Goal: Use online tool/utility: Utilize a website feature to perform a specific function

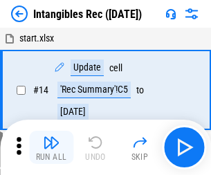
click at [51, 147] on img "button" at bounding box center [51, 142] width 17 height 17
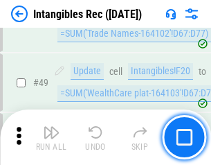
scroll to position [539, 0]
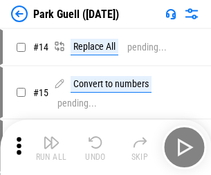
click at [51, 137] on img "button" at bounding box center [51, 142] width 17 height 17
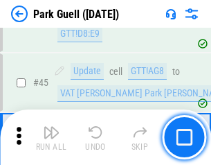
scroll to position [1731, 0]
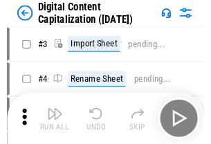
scroll to position [40, 0]
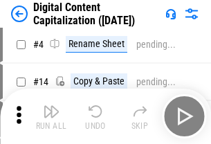
click at [51, 116] on img "button" at bounding box center [51, 111] width 17 height 17
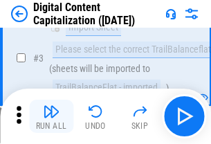
click at [51, 116] on img "button" at bounding box center [51, 111] width 17 height 17
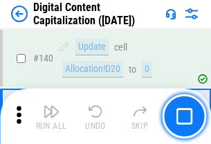
scroll to position [1468, 0]
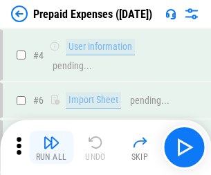
click at [51, 137] on img "button" at bounding box center [51, 142] width 17 height 17
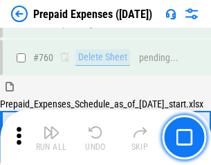
scroll to position [3837, 0]
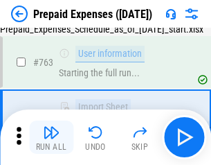
click at [51, 137] on img "button" at bounding box center [51, 132] width 17 height 17
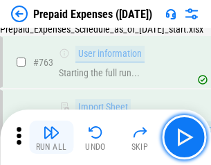
scroll to position [3918, 0]
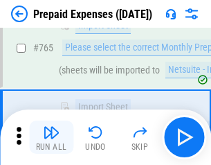
click at [51, 137] on img "button" at bounding box center [51, 132] width 17 height 17
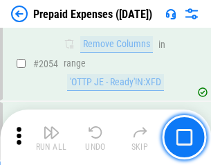
scroll to position [14469, 0]
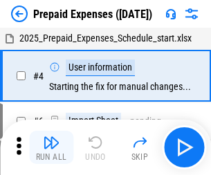
click at [51, 147] on img "button" at bounding box center [51, 142] width 17 height 17
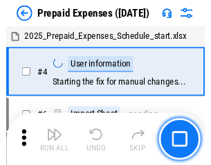
scroll to position [61, 0]
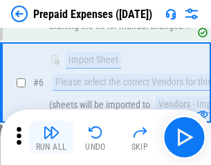
click at [51, 137] on img "button" at bounding box center [51, 132] width 17 height 17
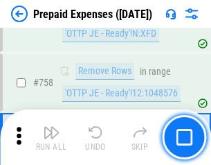
scroll to position [4932, 0]
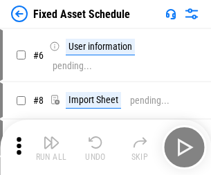
click at [51, 147] on img "button" at bounding box center [51, 142] width 17 height 17
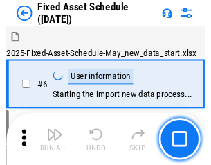
scroll to position [75, 0]
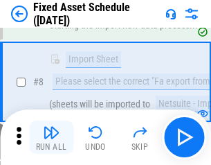
click at [51, 137] on img "button" at bounding box center [51, 132] width 17 height 17
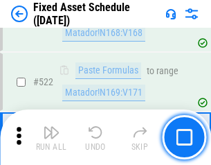
scroll to position [4811, 0]
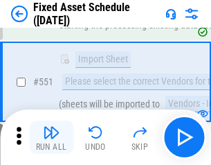
click at [51, 137] on img "button" at bounding box center [51, 132] width 17 height 17
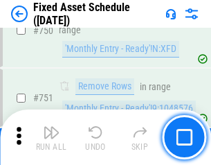
scroll to position [6748, 0]
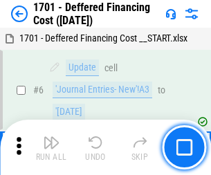
scroll to position [166, 0]
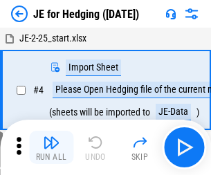
click at [51, 137] on img "button" at bounding box center [51, 142] width 17 height 17
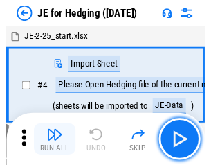
scroll to position [2, 0]
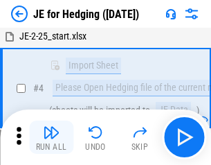
click at [51, 137] on img "button" at bounding box center [51, 132] width 17 height 17
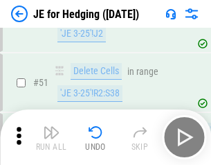
scroll to position [896, 0]
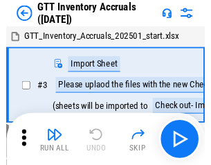
scroll to position [2, 0]
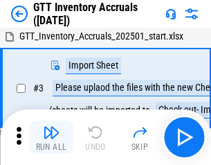
click at [51, 137] on img "button" at bounding box center [51, 132] width 17 height 17
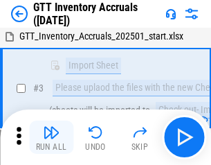
click at [51, 137] on img "button" at bounding box center [51, 132] width 17 height 17
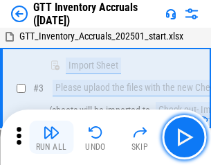
scroll to position [89, 0]
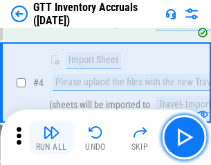
click at [51, 137] on img "button" at bounding box center [51, 132] width 17 height 17
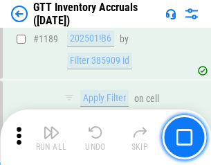
scroll to position [11303, 0]
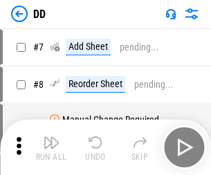
click at [51, 147] on img "button" at bounding box center [51, 142] width 17 height 17
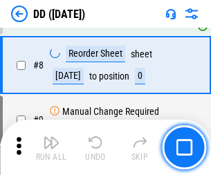
scroll to position [134, 0]
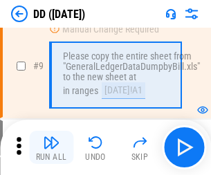
click at [51, 147] on img "button" at bounding box center [51, 142] width 17 height 17
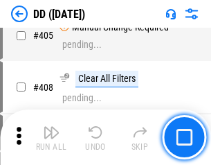
scroll to position [6193, 0]
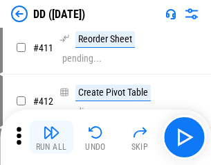
click at [51, 137] on img "button" at bounding box center [51, 132] width 17 height 17
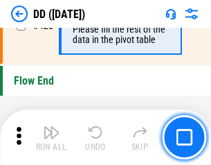
scroll to position [6625, 0]
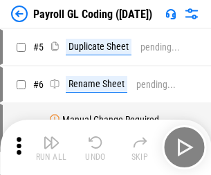
click at [51, 147] on img "button" at bounding box center [51, 142] width 17 height 17
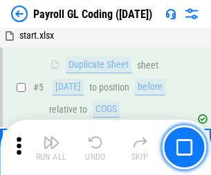
scroll to position [166, 0]
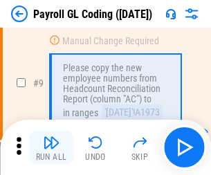
click at [51, 147] on img "button" at bounding box center [51, 142] width 17 height 17
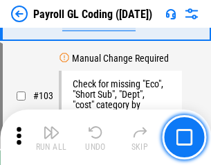
scroll to position [3248, 0]
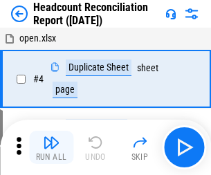
click at [51, 147] on img "button" at bounding box center [51, 142] width 17 height 17
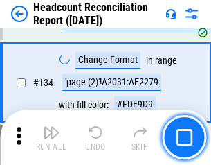
scroll to position [1664, 0]
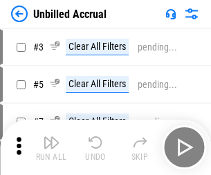
click at [51, 147] on img "button" at bounding box center [51, 142] width 17 height 17
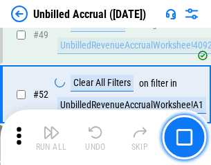
scroll to position [1256, 0]
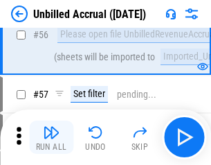
click at [51, 137] on img "button" at bounding box center [51, 132] width 17 height 17
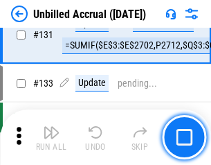
scroll to position [4123, 0]
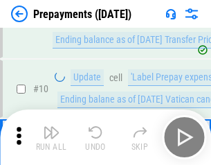
scroll to position [87, 0]
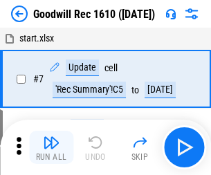
click at [51, 147] on img "button" at bounding box center [51, 142] width 17 height 17
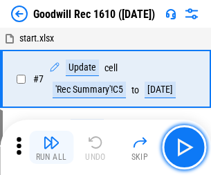
scroll to position [237, 0]
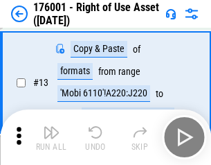
scroll to position [89, 0]
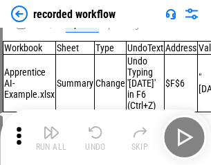
click at [51, 137] on img "button" at bounding box center [51, 132] width 17 height 17
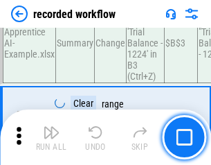
scroll to position [4327, 0]
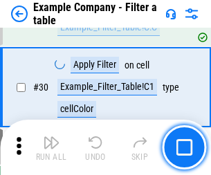
scroll to position [1267, 0]
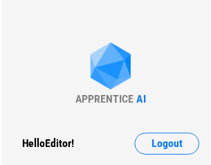
scroll to position [21, 0]
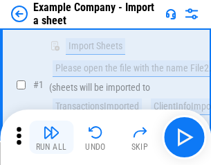
click at [51, 137] on img "button" at bounding box center [51, 132] width 17 height 17
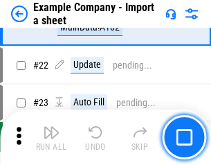
scroll to position [306, 0]
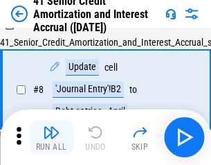
click at [51, 137] on img "button" at bounding box center [51, 132] width 17 height 17
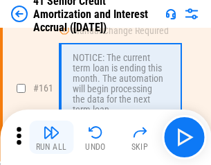
click at [51, 137] on img "button" at bounding box center [51, 132] width 17 height 17
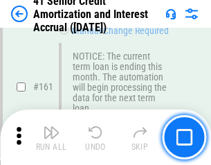
scroll to position [1480, 0]
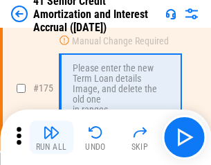
click at [51, 137] on img "button" at bounding box center [51, 132] width 17 height 17
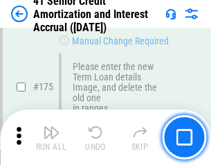
scroll to position [1621, 0]
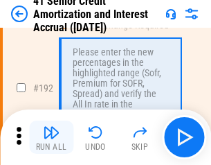
click at [51, 137] on img "button" at bounding box center [51, 132] width 17 height 17
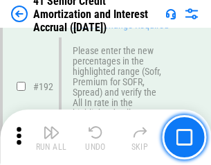
scroll to position [1766, 0]
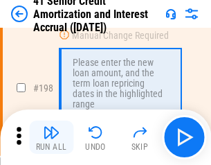
click at [51, 137] on img "button" at bounding box center [51, 132] width 17 height 17
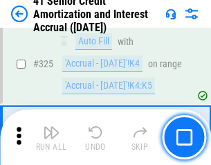
scroll to position [3536, 0]
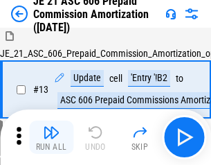
click at [51, 137] on img "button" at bounding box center [51, 132] width 17 height 17
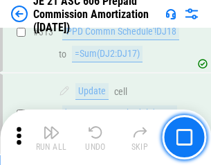
scroll to position [2584, 0]
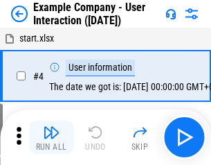
click at [51, 137] on img "button" at bounding box center [51, 132] width 17 height 17
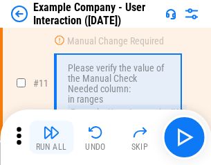
click at [51, 137] on img "button" at bounding box center [51, 132] width 17 height 17
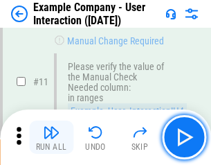
scroll to position [300, 0]
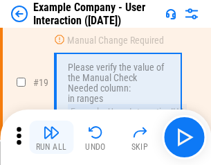
click at [51, 137] on img "button" at bounding box center [51, 132] width 17 height 17
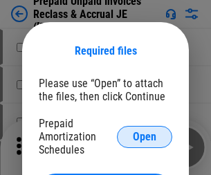
click at [145, 136] on span "Open" at bounding box center [145, 137] width 24 height 11
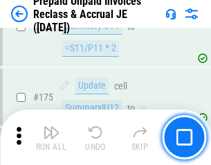
scroll to position [1869, 0]
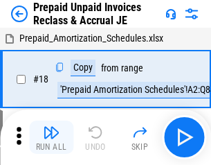
click at [51, 137] on img "button" at bounding box center [51, 132] width 17 height 17
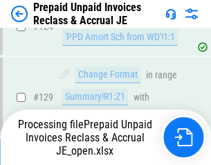
scroll to position [1004, 0]
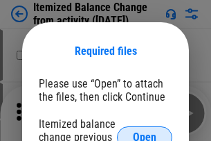
click at [145, 132] on span "Open" at bounding box center [145, 137] width 24 height 11
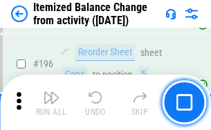
scroll to position [2664, 0]
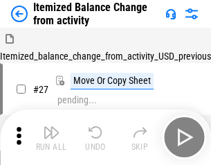
scroll to position [21, 0]
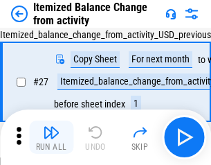
click at [51, 137] on img "button" at bounding box center [51, 132] width 17 height 17
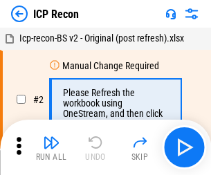
scroll to position [6, 0]
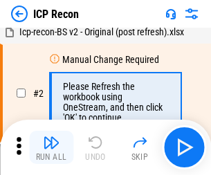
click at [51, 147] on img "button" at bounding box center [51, 142] width 17 height 17
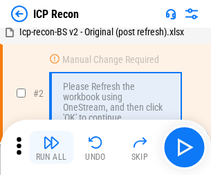
click at [51, 147] on img "button" at bounding box center [51, 142] width 17 height 17
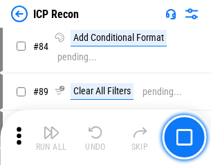
scroll to position [1357, 0]
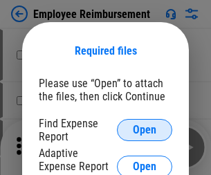
click at [145, 130] on span "Open" at bounding box center [145, 130] width 24 height 11
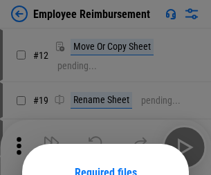
scroll to position [122, 0]
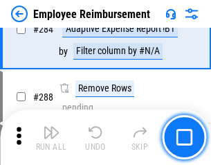
scroll to position [3762, 0]
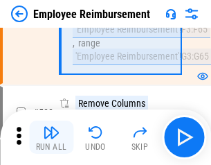
click at [51, 137] on img "button" at bounding box center [51, 132] width 17 height 17
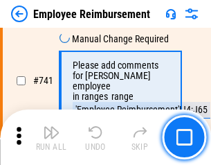
scroll to position [9711, 0]
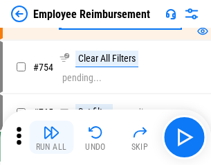
click at [51, 137] on img "button" at bounding box center [51, 132] width 17 height 17
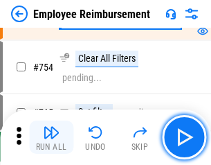
click at [51, 137] on img "button" at bounding box center [51, 132] width 17 height 17
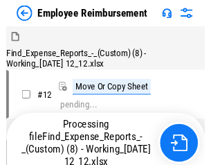
scroll to position [47, 0]
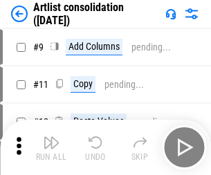
click at [51, 147] on img "button" at bounding box center [51, 142] width 17 height 17
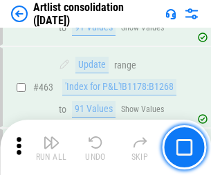
scroll to position [6061, 0]
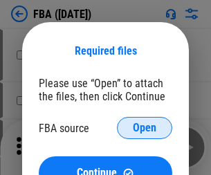
click at [145, 128] on span "Open" at bounding box center [145, 128] width 24 height 11
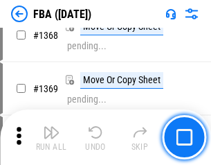
scroll to position [14866, 0]
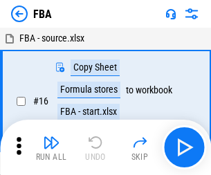
scroll to position [14, 0]
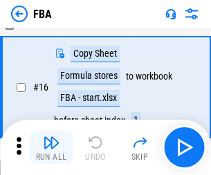
click at [51, 147] on img "button" at bounding box center [51, 142] width 17 height 17
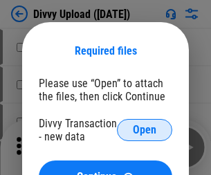
click at [145, 130] on span "Open" at bounding box center [145, 130] width 24 height 11
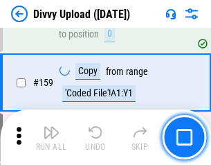
scroll to position [1433, 0]
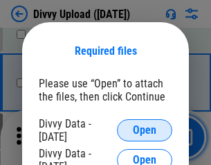
click at [145, 130] on span "Open" at bounding box center [145, 130] width 24 height 11
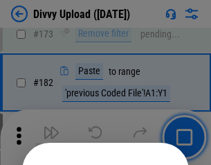
scroll to position [1554, 0]
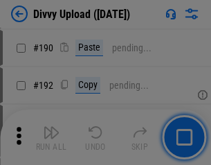
scroll to position [1747, 0]
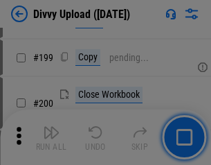
scroll to position [2013, 0]
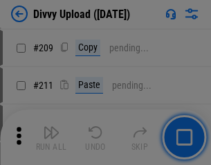
scroll to position [2351, 0]
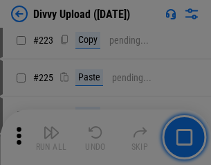
scroll to position [2762, 0]
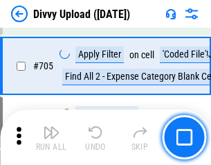
scroll to position [9469, 0]
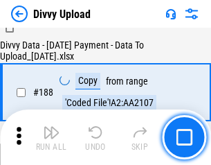
scroll to position [1629, 0]
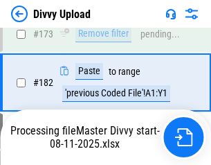
scroll to position [1549, 0]
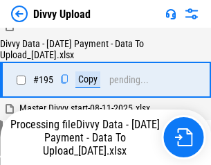
scroll to position [1935, 0]
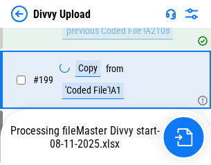
scroll to position [2159, 0]
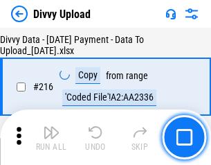
scroll to position [2850, 0]
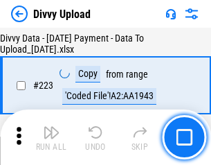
scroll to position [3155, 0]
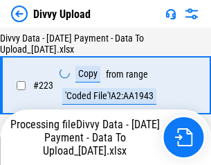
scroll to position [3155, 0]
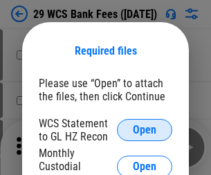
click at [145, 130] on span "Open" at bounding box center [145, 130] width 24 height 11
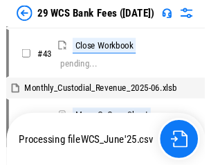
scroll to position [586, 0]
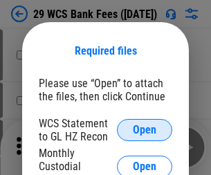
click at [145, 130] on span "Open" at bounding box center [145, 130] width 24 height 11
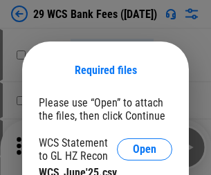
scroll to position [19, 0]
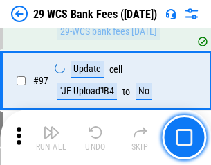
scroll to position [1349, 0]
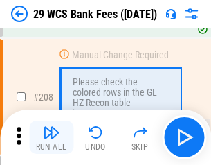
click at [51, 137] on img "button" at bounding box center [51, 132] width 17 height 17
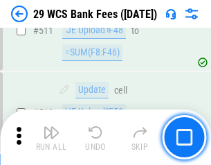
scroll to position [6964, 0]
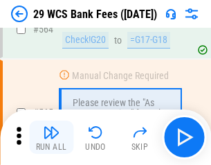
click at [51, 137] on img "button" at bounding box center [51, 132] width 17 height 17
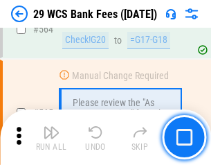
scroll to position [7486, 0]
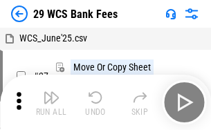
scroll to position [25, 0]
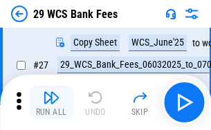
click at [51, 102] on img "button" at bounding box center [51, 97] width 17 height 17
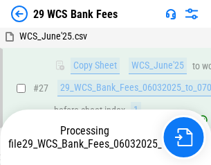
scroll to position [276, 0]
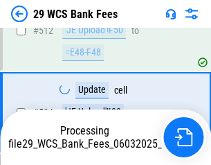
scroll to position [7236, 0]
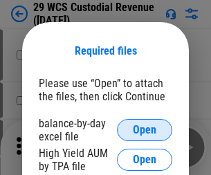
click at [145, 130] on span "Open" at bounding box center [145, 130] width 24 height 11
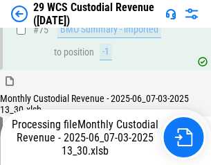
scroll to position [1446, 0]
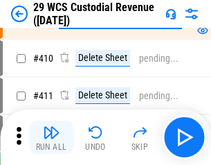
click at [51, 137] on img "button" at bounding box center [51, 132] width 17 height 17
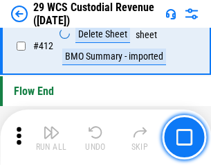
scroll to position [6611, 0]
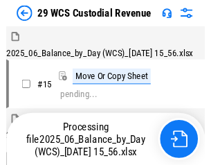
scroll to position [33, 0]
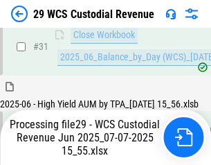
scroll to position [711, 0]
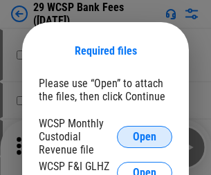
click at [145, 136] on span "Open" at bounding box center [145, 137] width 24 height 11
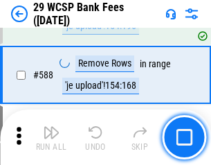
scroll to position [5449, 0]
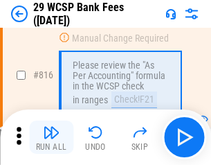
click at [51, 137] on img "button" at bounding box center [51, 132] width 17 height 17
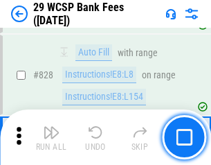
scroll to position [8783, 0]
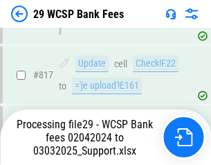
scroll to position [8593, 0]
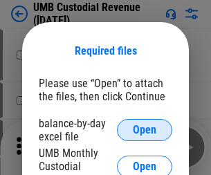
click at [145, 130] on span "Open" at bounding box center [145, 130] width 24 height 11
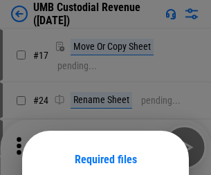
scroll to position [109, 0]
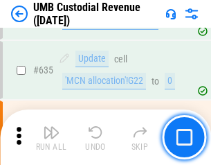
scroll to position [7244, 0]
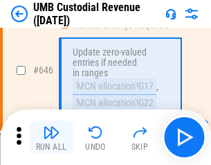
click at [51, 137] on img "button" at bounding box center [51, 132] width 17 height 17
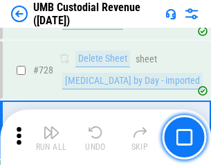
scroll to position [8539, 0]
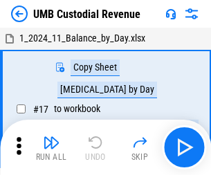
scroll to position [10, 0]
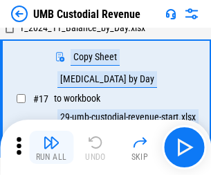
click at [51, 147] on img "button" at bounding box center [51, 142] width 17 height 17
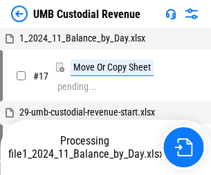
scroll to position [10, 0]
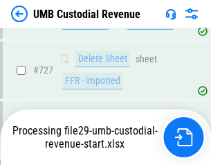
scroll to position [8507, 0]
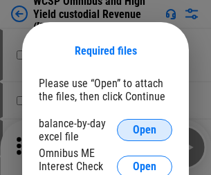
click at [145, 130] on span "Open" at bounding box center [145, 130] width 24 height 11
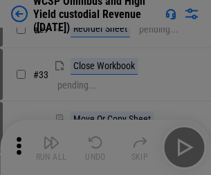
scroll to position [316, 0]
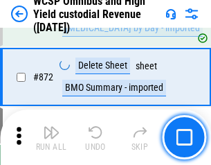
scroll to position [11715, 0]
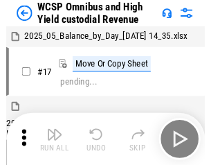
scroll to position [8, 0]
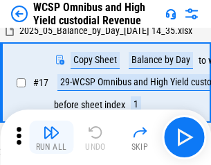
click at [51, 137] on img "button" at bounding box center [51, 132] width 17 height 17
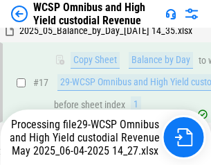
scroll to position [288, 0]
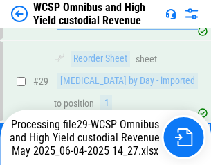
scroll to position [288, 0]
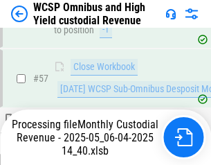
scroll to position [1012, 0]
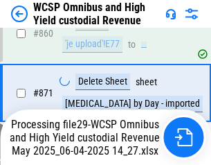
scroll to position [11683, 0]
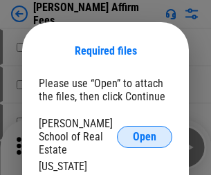
click at [145, 132] on span "Open" at bounding box center [145, 137] width 24 height 11
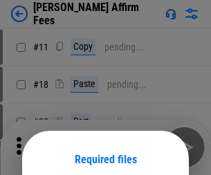
scroll to position [109, 0]
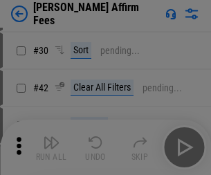
scroll to position [282, 0]
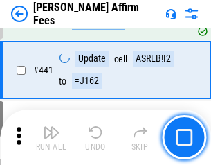
scroll to position [3184, 0]
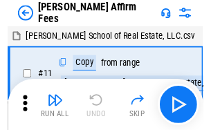
scroll to position [14, 0]
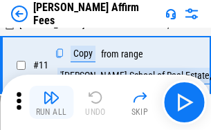
click at [51, 102] on img "button" at bounding box center [51, 97] width 17 height 17
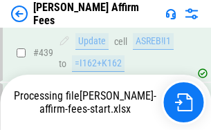
scroll to position [3630, 0]
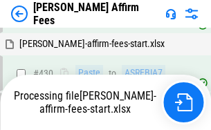
scroll to position [3201, 0]
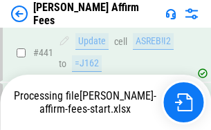
scroll to position [3630, 0]
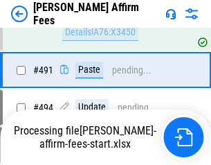
scroll to position [3764, 0]
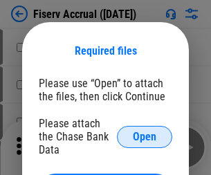
click at [145, 132] on span "Open" at bounding box center [145, 137] width 24 height 11
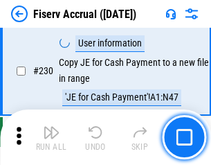
scroll to position [4386, 0]
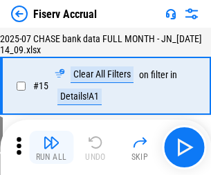
click at [51, 147] on img "button" at bounding box center [51, 142] width 17 height 17
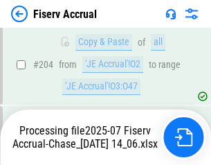
scroll to position [4201, 0]
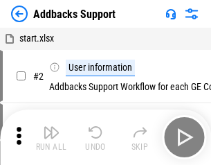
click at [51, 137] on img "button" at bounding box center [51, 132] width 17 height 17
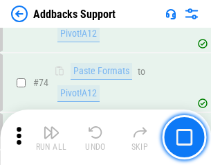
scroll to position [1008, 0]
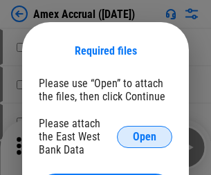
click at [145, 136] on span "Open" at bounding box center [145, 137] width 24 height 11
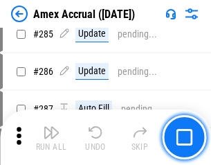
scroll to position [3790, 0]
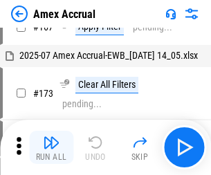
click at [51, 147] on img "button" at bounding box center [51, 142] width 17 height 17
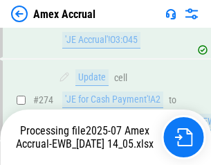
scroll to position [4035, 0]
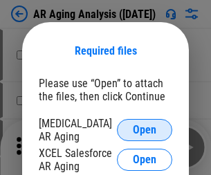
click at [145, 128] on span "Open" at bounding box center [145, 130] width 24 height 11
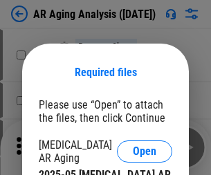
scroll to position [21, 0]
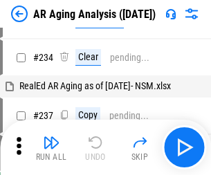
scroll to position [14, 0]
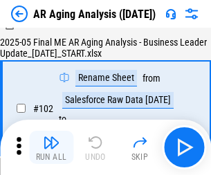
click at [51, 147] on img "button" at bounding box center [51, 142] width 17 height 17
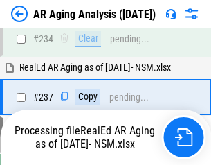
scroll to position [2146, 0]
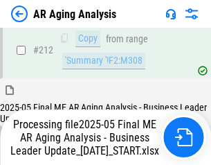
scroll to position [2130, 0]
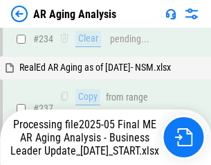
scroll to position [2187, 0]
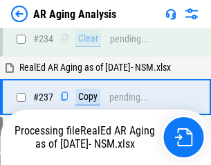
scroll to position [2187, 0]
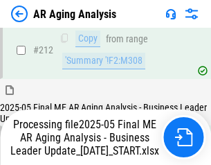
scroll to position [2130, 0]
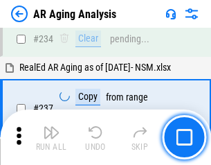
scroll to position [2130, 0]
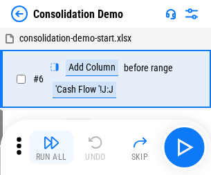
click at [51, 147] on img "button" at bounding box center [51, 142] width 17 height 17
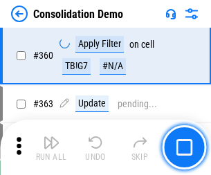
scroll to position [4639, 0]
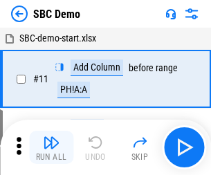
click at [51, 147] on img "button" at bounding box center [51, 142] width 17 height 17
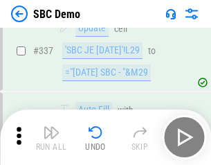
scroll to position [3641, 0]
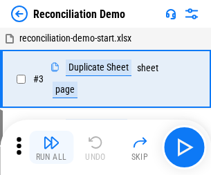
click at [51, 147] on img "button" at bounding box center [51, 142] width 17 height 17
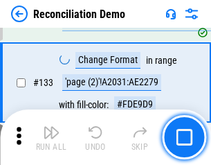
scroll to position [1644, 0]
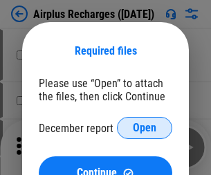
click at [145, 128] on span "Open" at bounding box center [145, 128] width 24 height 11
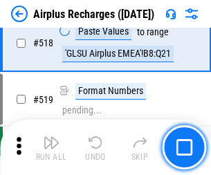
scroll to position [5957, 0]
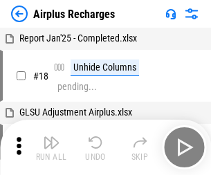
click at [51, 147] on img "button" at bounding box center [51, 142] width 17 height 17
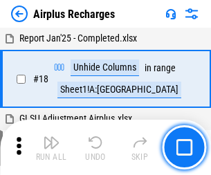
scroll to position [61, 0]
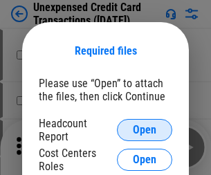
click at [145, 130] on span "Open" at bounding box center [145, 130] width 24 height 11
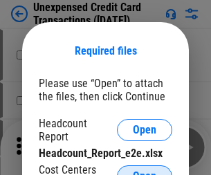
click at [145, 171] on span "Open" at bounding box center [145, 176] width 24 height 11
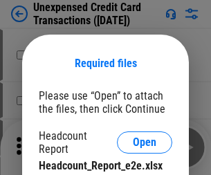
scroll to position [12, 0]
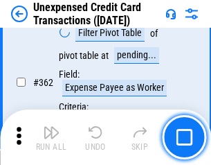
scroll to position [3560, 0]
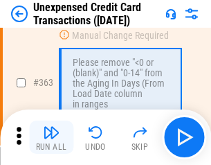
click at [51, 137] on img "button" at bounding box center [51, 132] width 17 height 17
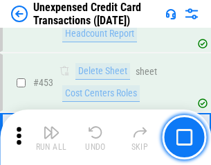
scroll to position [4721, 0]
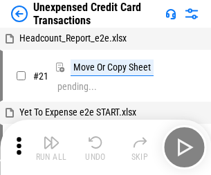
scroll to position [21, 0]
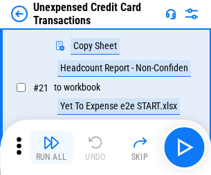
click at [51, 147] on img "button" at bounding box center [51, 142] width 17 height 17
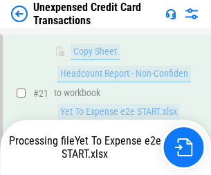
scroll to position [225, 0]
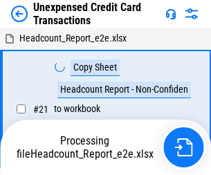
scroll to position [16, 0]
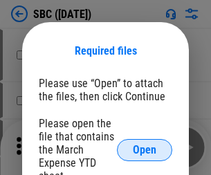
click at [145, 150] on span "Open" at bounding box center [145, 150] width 24 height 11
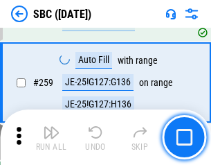
scroll to position [2705, 0]
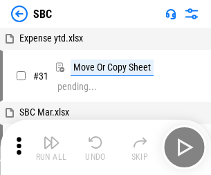
scroll to position [14, 0]
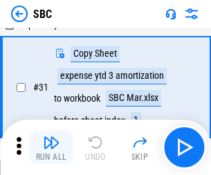
click at [51, 147] on img "button" at bounding box center [51, 142] width 17 height 17
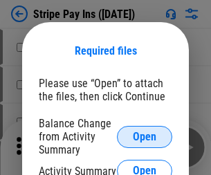
click at [145, 136] on span "Open" at bounding box center [145, 137] width 24 height 11
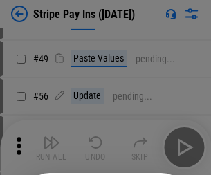
scroll to position [251, 0]
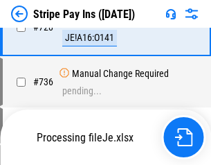
scroll to position [7289, 0]
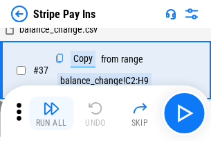
click at [51, 113] on img "button" at bounding box center [51, 108] width 17 height 17
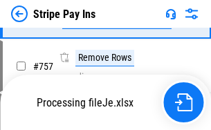
scroll to position [7258, 0]
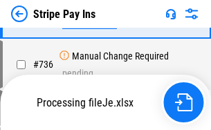
scroll to position [7258, 0]
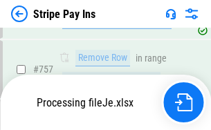
scroll to position [7258, 0]
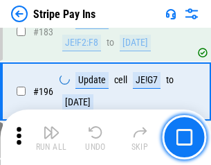
scroll to position [1874, 0]
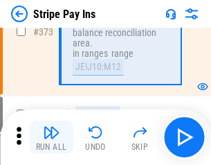
click at [51, 137] on img "button" at bounding box center [51, 132] width 17 height 17
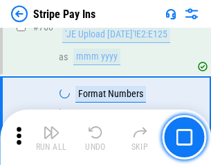
scroll to position [7241, 0]
